Goal: Task Accomplishment & Management: Use online tool/utility

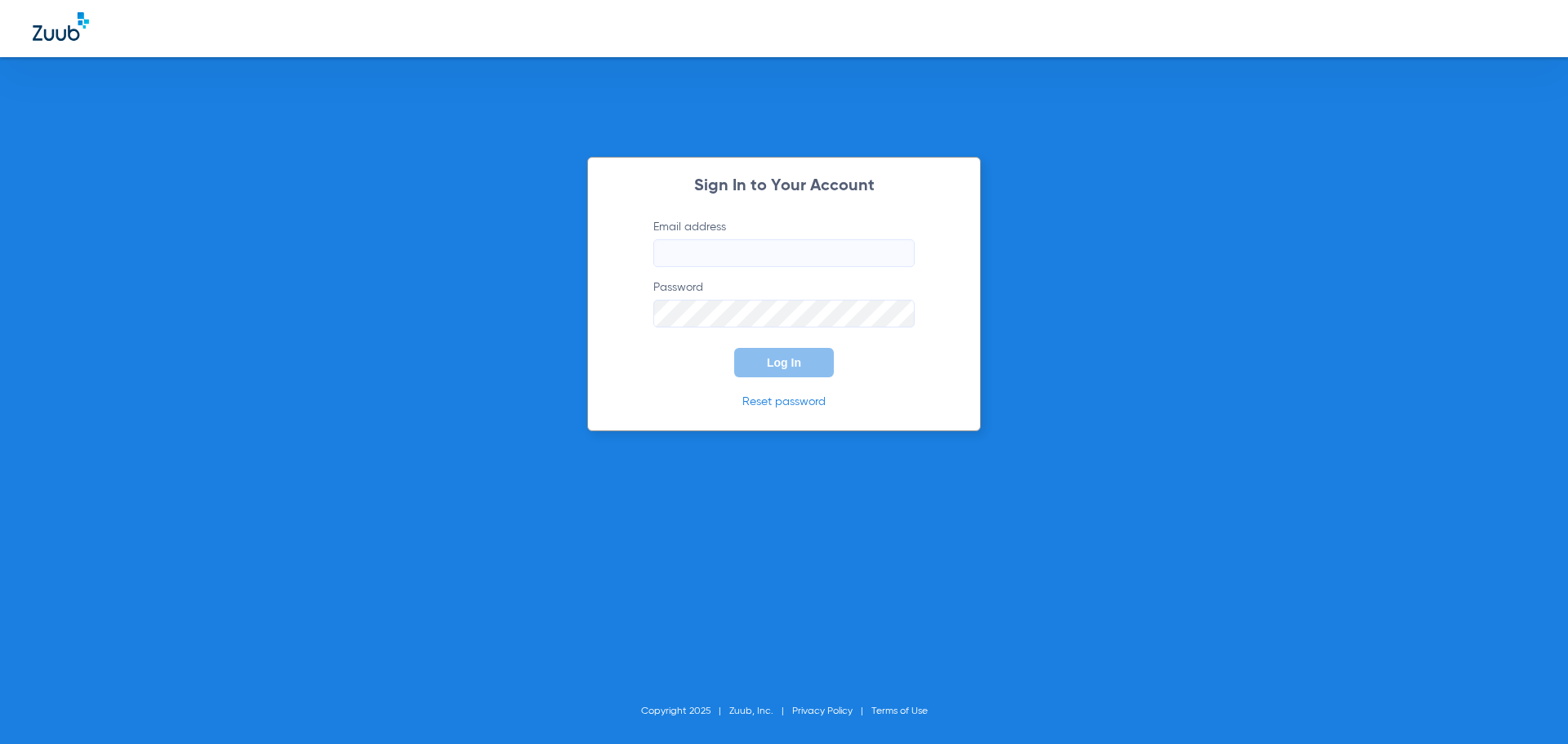
click at [816, 268] on form "Email address Password Log In" at bounding box center [784, 298] width 311 height 159
click at [815, 264] on input "Email address" at bounding box center [784, 252] width 262 height 27
type input "[EMAIL_ADDRESS][DOMAIN_NAME]"
click at [734, 348] on button "Log In" at bounding box center [784, 362] width 100 height 29
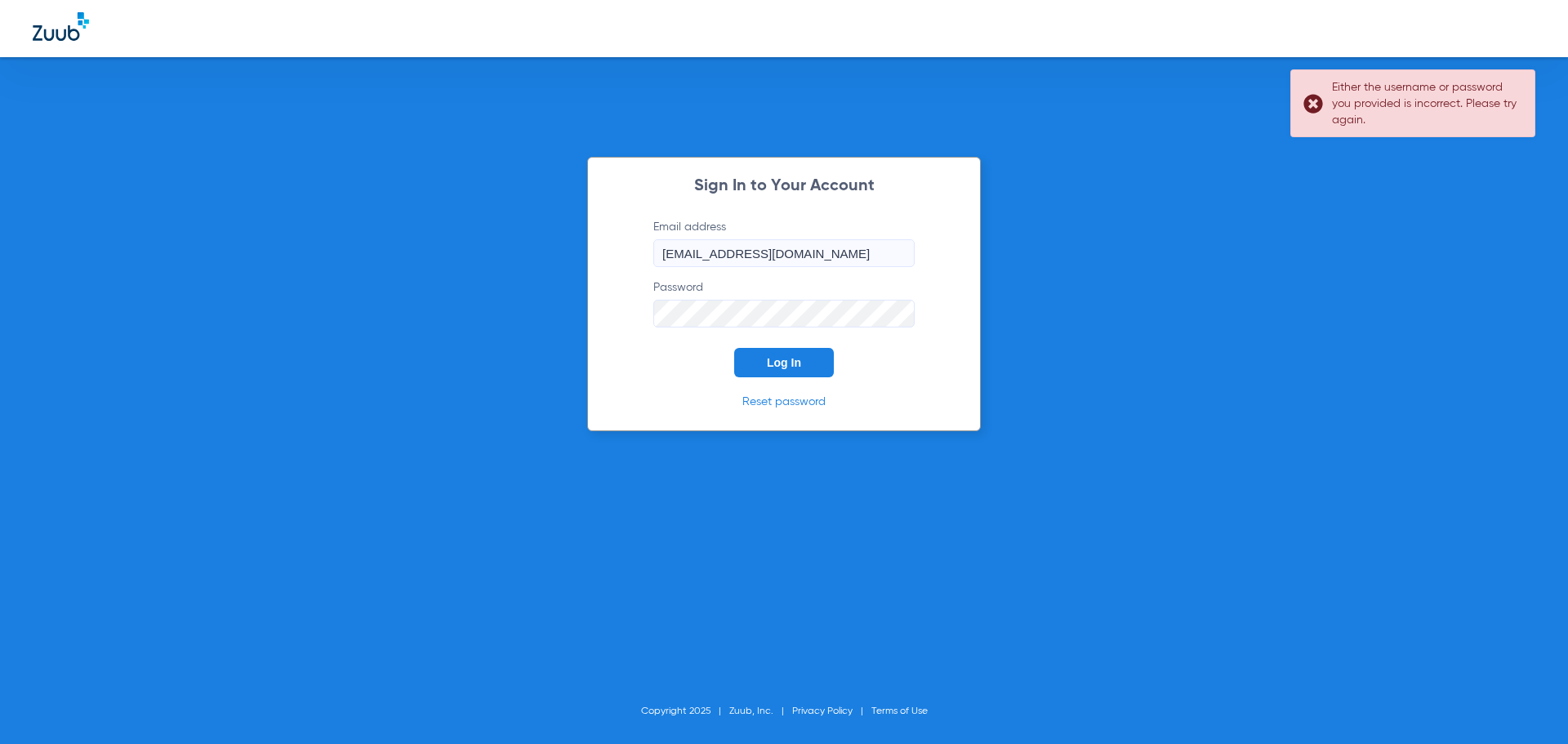
click at [799, 406] on link "Reset password" at bounding box center [784, 402] width 83 height 12
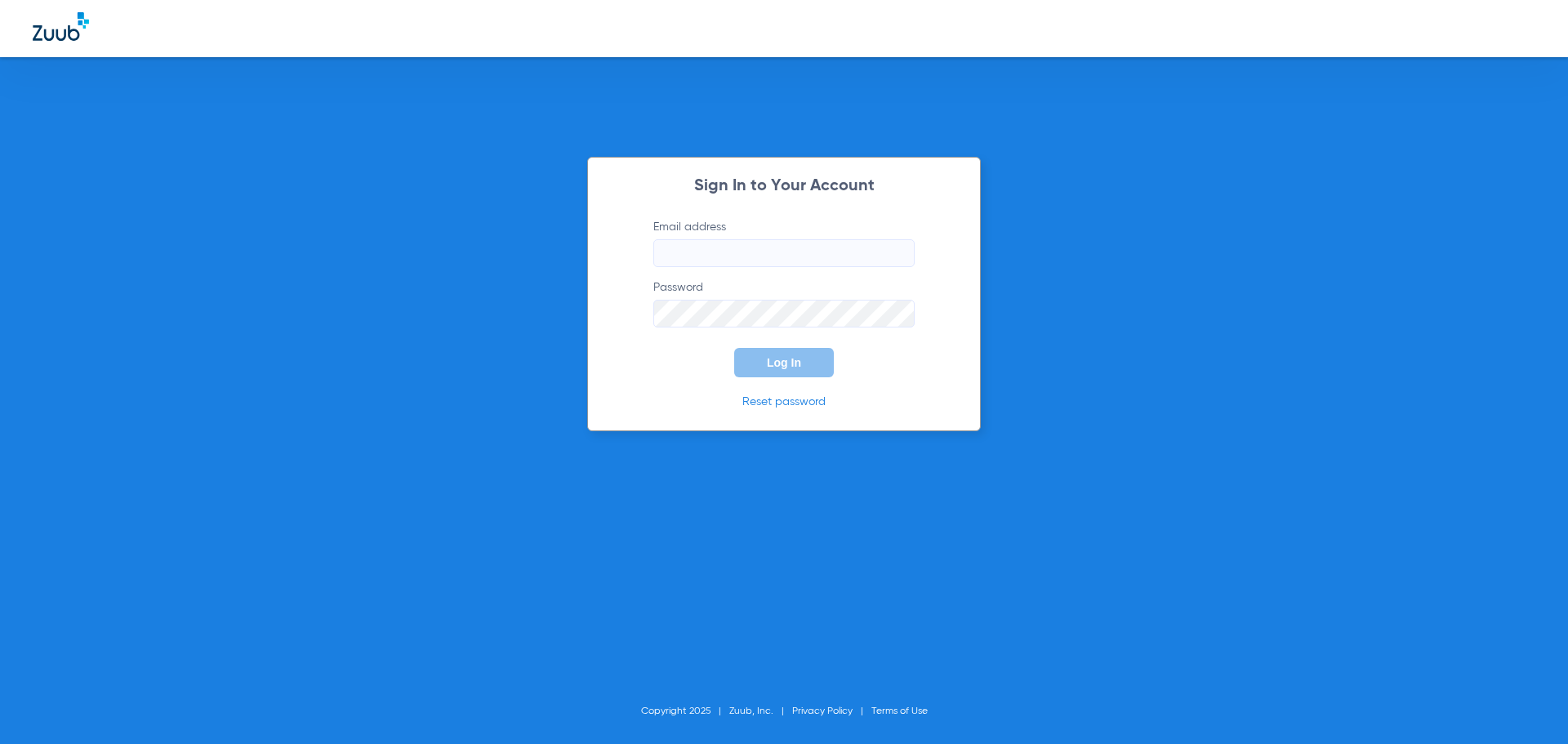
click at [724, 252] on input "Email address" at bounding box center [784, 252] width 262 height 27
type input "[EMAIL_ADDRESS][DOMAIN_NAME]"
click at [734, 348] on button "Log In" at bounding box center [784, 362] width 100 height 29
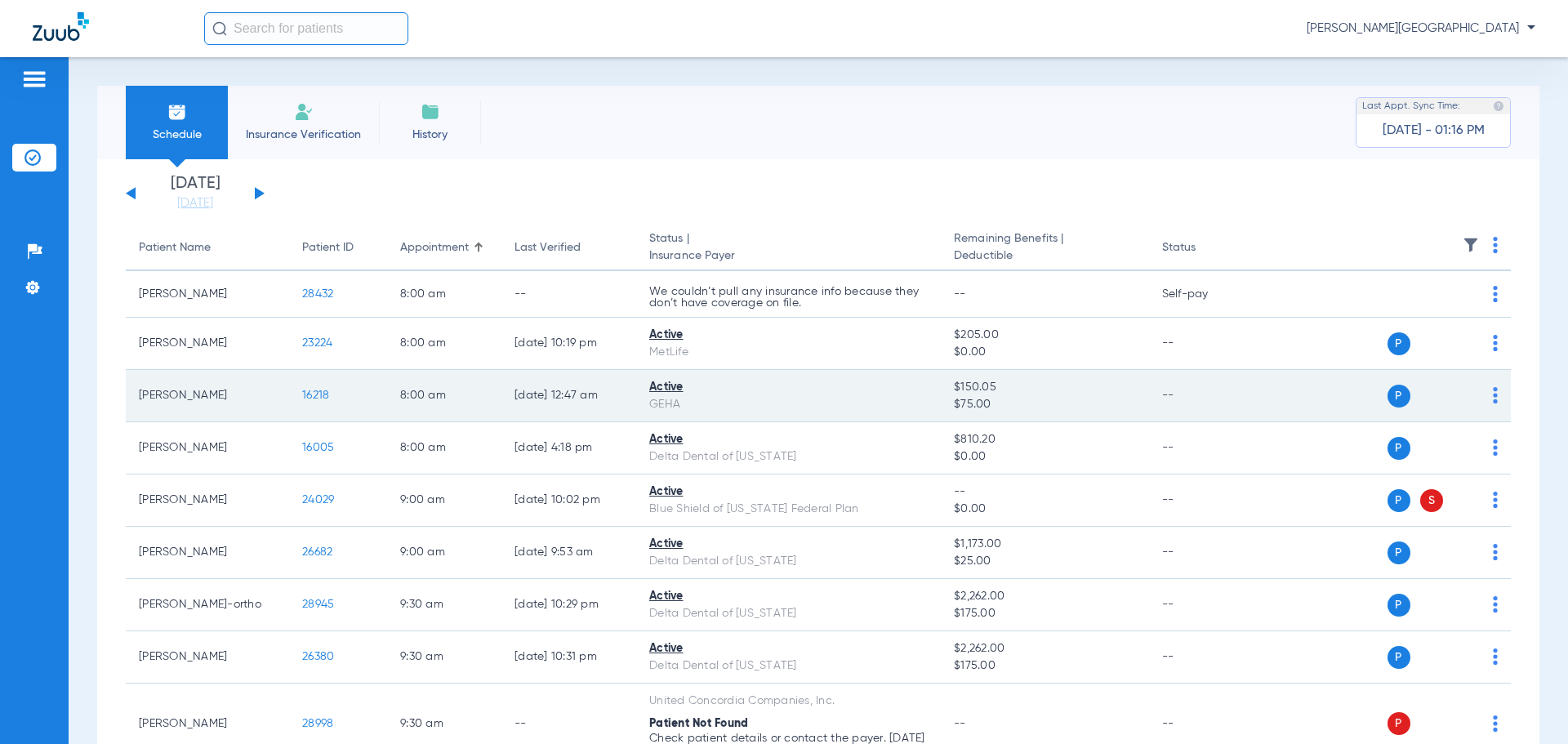
click at [177, 394] on td "[PERSON_NAME]" at bounding box center [207, 395] width 164 height 52
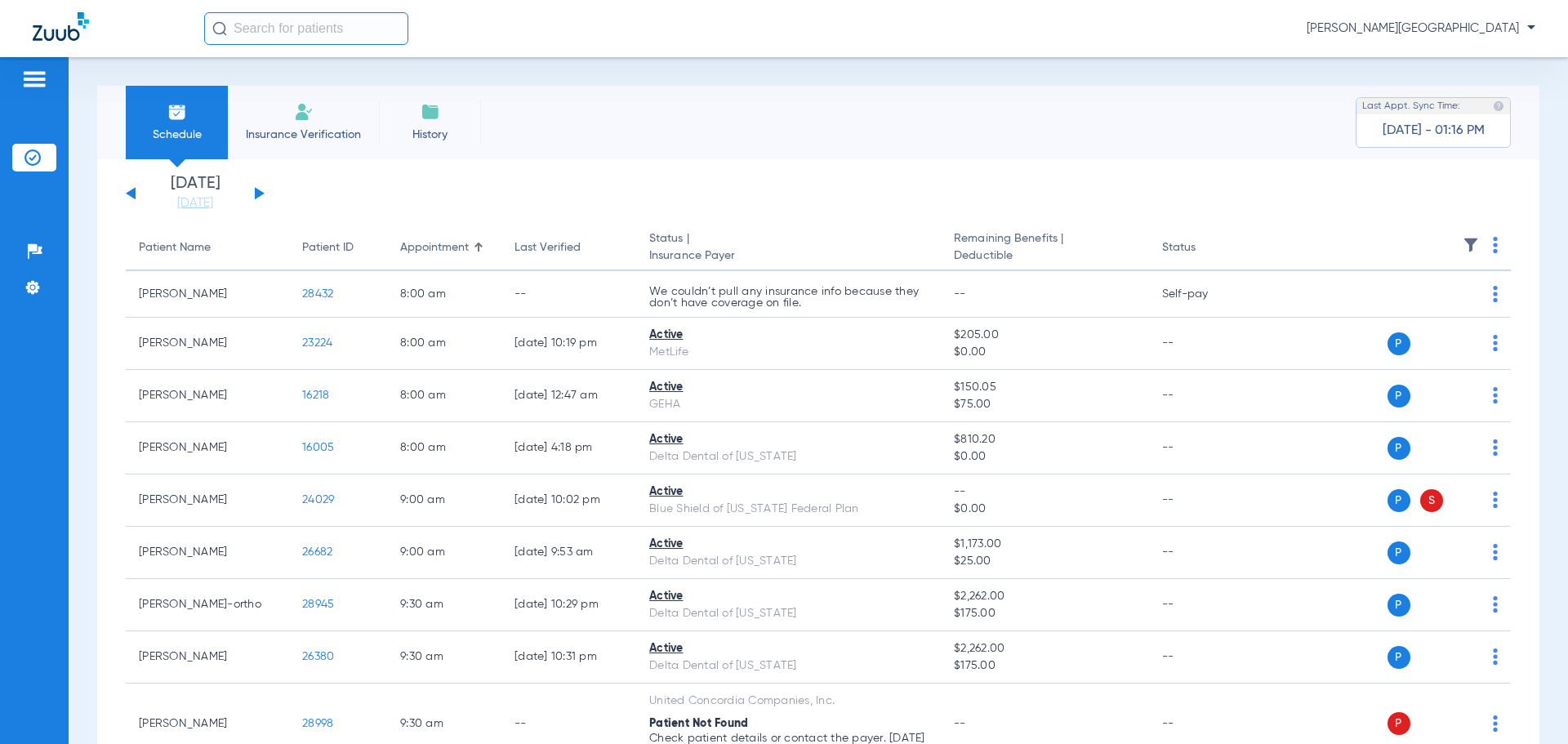
click at [324, 135] on span "Insurance Verification" at bounding box center [303, 135] width 126 height 17
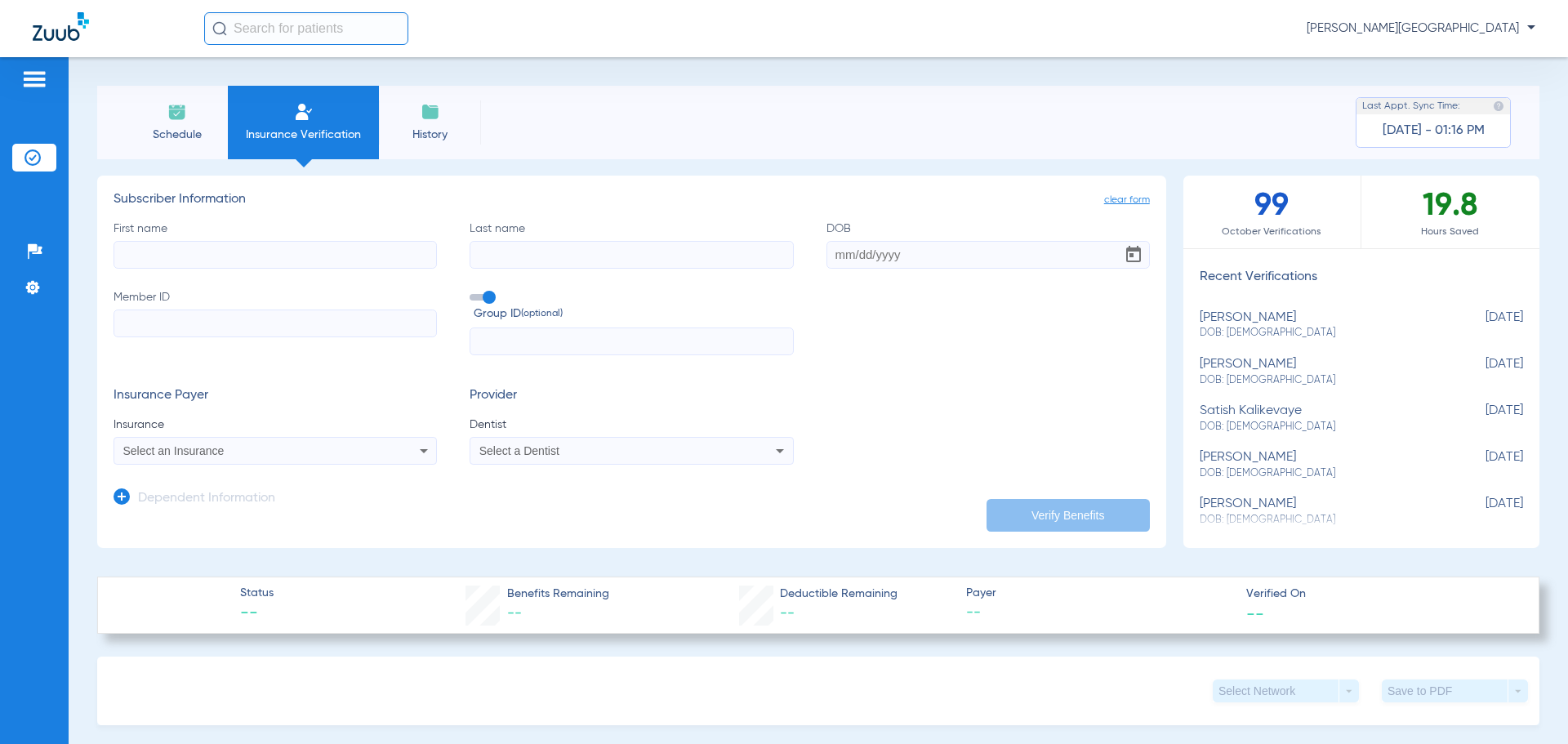
click at [125, 497] on icon at bounding box center [122, 497] width 17 height 17
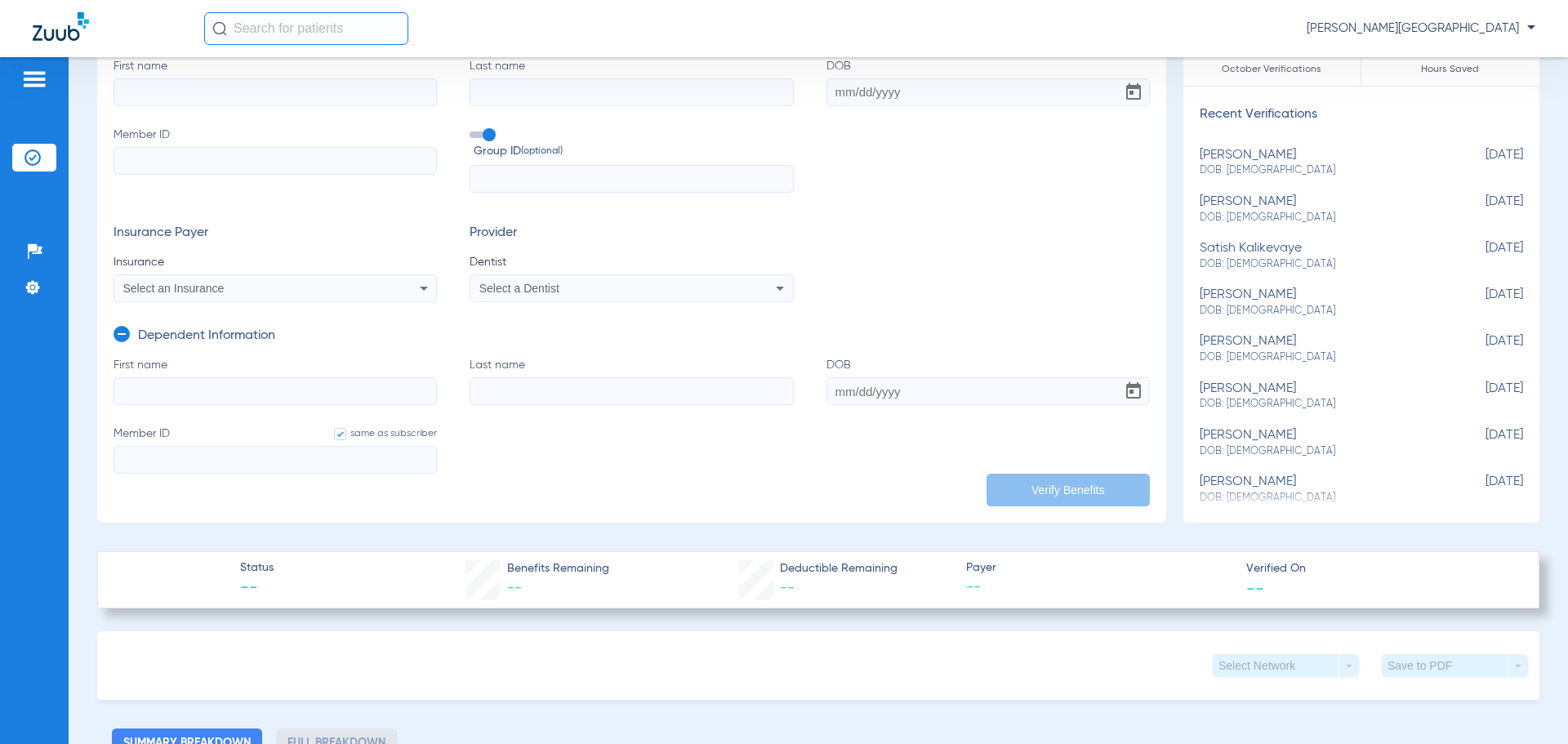
scroll to position [164, 0]
